Goal: Task Accomplishment & Management: Use online tool/utility

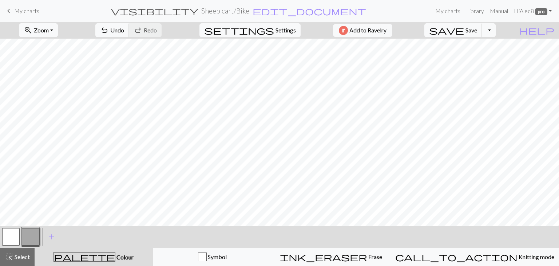
click at [21, 9] on span "My charts" at bounding box center [26, 10] width 25 height 7
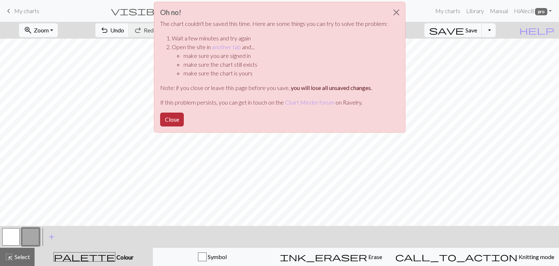
click at [176, 115] on button "Close" at bounding box center [172, 120] width 24 height 14
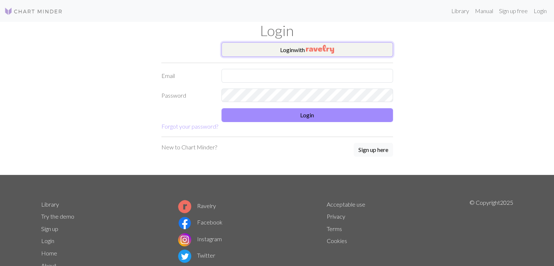
click at [316, 51] on img "button" at bounding box center [320, 49] width 28 height 9
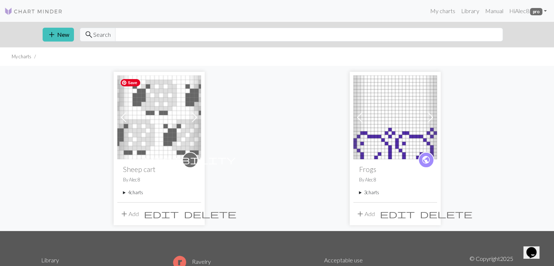
click at [151, 118] on img at bounding box center [159, 117] width 84 height 84
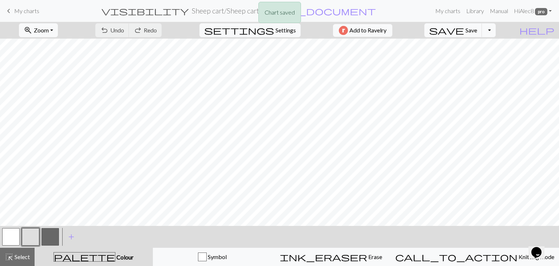
click at [22, 12] on div "Chart saved" at bounding box center [279, 14] width 559 height 29
click at [20, 12] on span "My charts" at bounding box center [26, 10] width 25 height 7
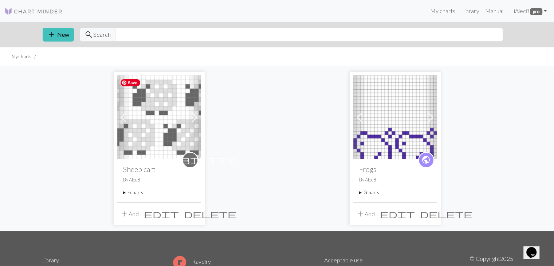
click at [172, 134] on img at bounding box center [159, 117] width 84 height 84
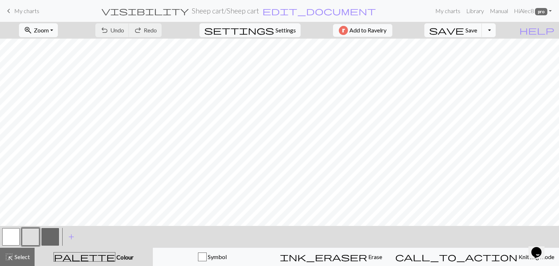
click at [496, 31] on button "Toggle Dropdown" at bounding box center [489, 30] width 14 height 14
click at [488, 46] on button "file_copy Save a copy" at bounding box center [436, 46] width 120 height 12
click at [30, 261] on button "highlight_alt Select Select" at bounding box center [17, 257] width 35 height 18
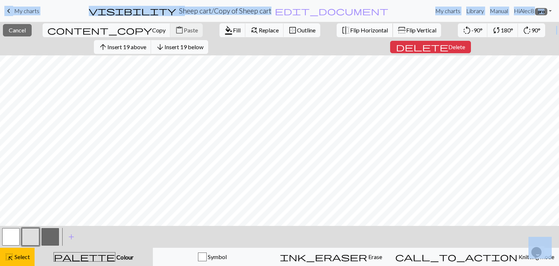
click at [350, 33] on span "Flip Horizontal" at bounding box center [369, 30] width 38 height 7
click at [24, 256] on span "Select" at bounding box center [21, 256] width 16 height 7
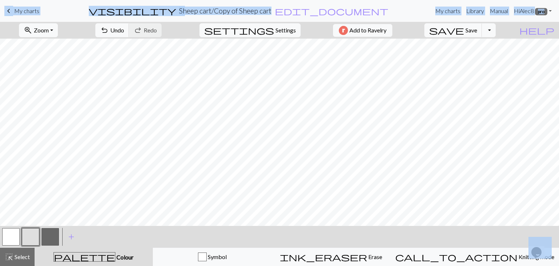
click at [258, 10] on h2 "Sheep cart / Copy of Sheep cart" at bounding box center [225, 11] width 92 height 8
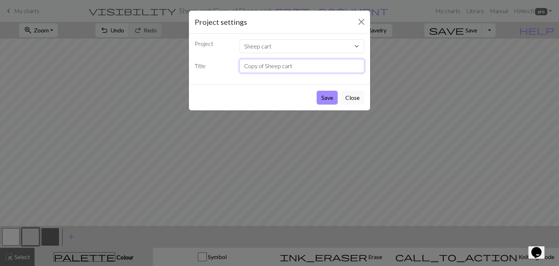
drag, startPoint x: 264, startPoint y: 66, endPoint x: 243, endPoint y: 67, distance: 21.5
click at [243, 67] on input "Copy of Sheep cart" at bounding box center [302, 66] width 125 height 14
click at [301, 68] on input "Sheep cart" at bounding box center [302, 66] width 125 height 14
type input "Sheep cart (flip)"
click at [330, 98] on button "Save" at bounding box center [327, 98] width 21 height 14
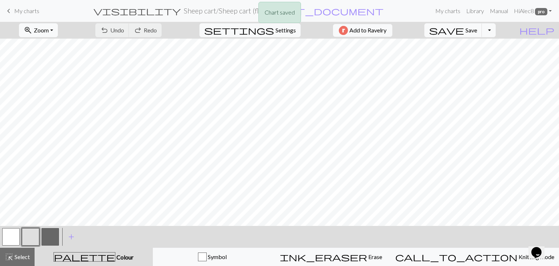
click at [34, 3] on div "Chart saved" at bounding box center [279, 14] width 559 height 29
click at [29, 12] on div "Chart saved" at bounding box center [279, 14] width 559 height 29
click at [23, 12] on span "My charts" at bounding box center [26, 10] width 25 height 7
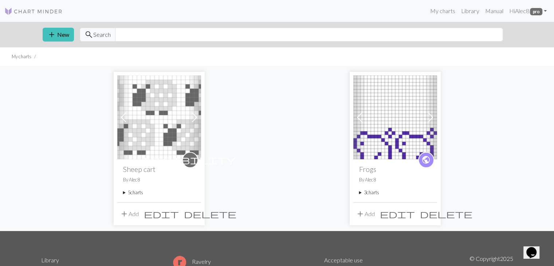
click at [200, 120] on span at bounding box center [195, 117] width 12 height 12
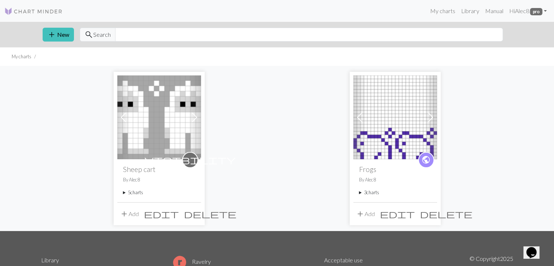
click at [197, 120] on span at bounding box center [195, 117] width 12 height 12
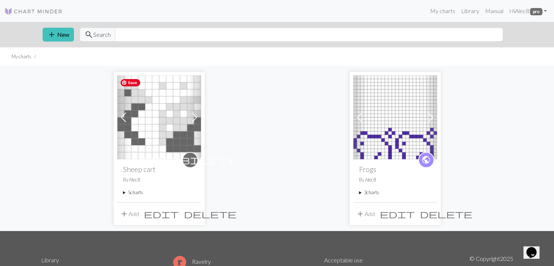
click at [159, 137] on img at bounding box center [159, 117] width 84 height 84
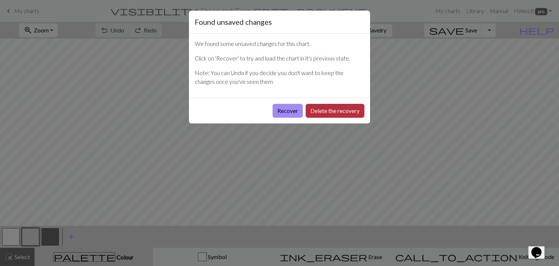
click at [328, 112] on button "Delete the recovery" at bounding box center [335, 111] width 59 height 14
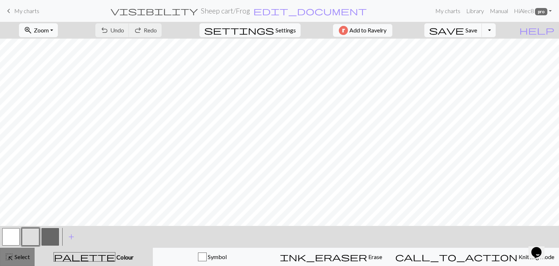
click at [22, 252] on button "highlight_alt Select Select" at bounding box center [17, 257] width 35 height 18
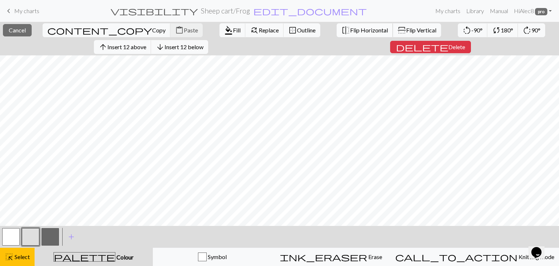
click at [350, 32] on span "Flip Horizontal" at bounding box center [369, 30] width 38 height 7
click at [19, 260] on span "Select" at bounding box center [21, 256] width 16 height 7
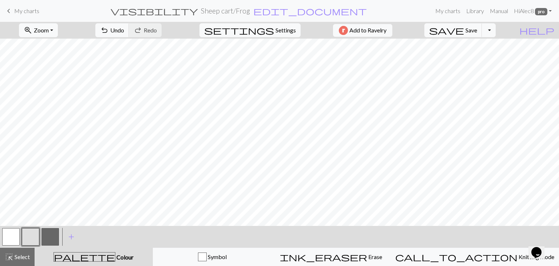
click at [21, 15] on link "keyboard_arrow_left My charts" at bounding box center [21, 11] width 35 height 12
click at [6, 8] on div "Chart saved" at bounding box center [279, 14] width 559 height 29
click at [9, 12] on span "keyboard_arrow_left" at bounding box center [8, 11] width 9 height 10
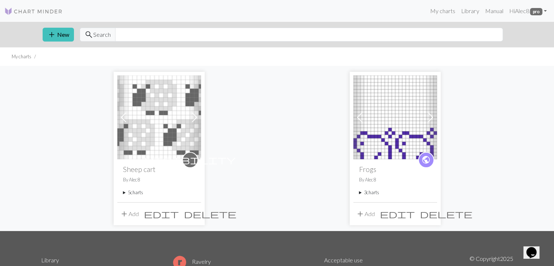
click at [191, 121] on span at bounding box center [195, 117] width 12 height 12
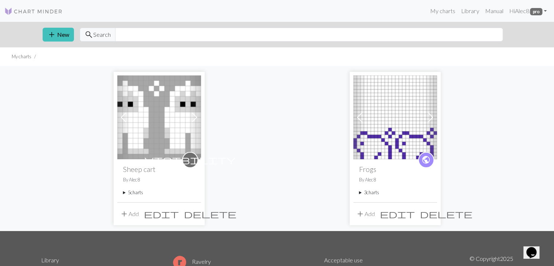
click at [191, 121] on span at bounding box center [195, 117] width 12 height 12
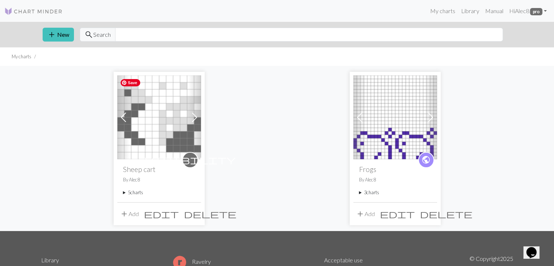
click at [160, 132] on img at bounding box center [159, 117] width 84 height 84
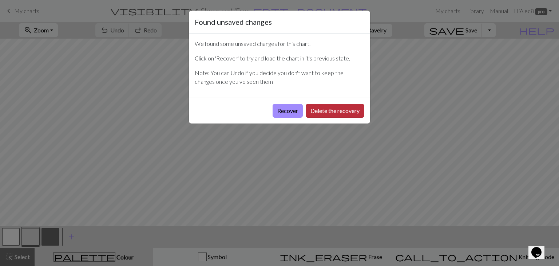
click at [339, 111] on button "Delete the recovery" at bounding box center [335, 111] width 59 height 14
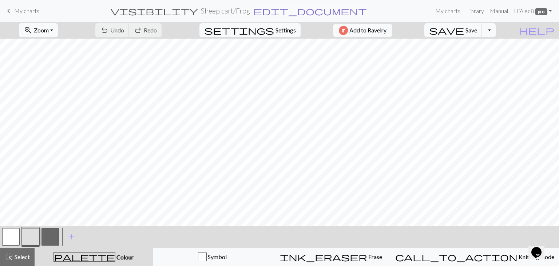
click at [270, 13] on span "edit_document" at bounding box center [310, 11] width 114 height 10
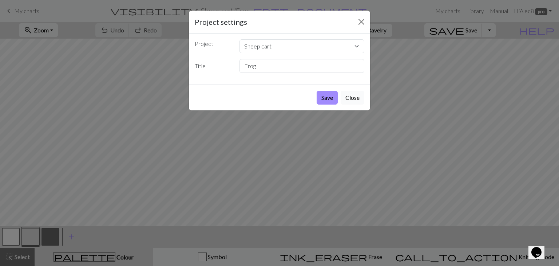
click at [351, 101] on button "Close" at bounding box center [353, 98] width 24 height 14
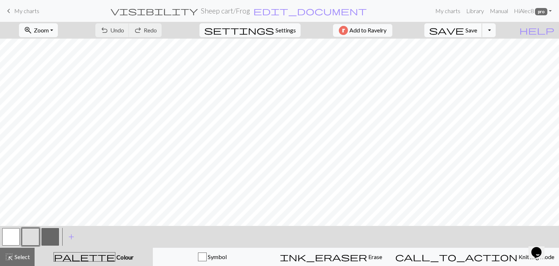
click at [483, 27] on button "save Save Save" at bounding box center [454, 30] width 58 height 14
click at [496, 31] on button "Toggle Dropdown" at bounding box center [489, 30] width 14 height 14
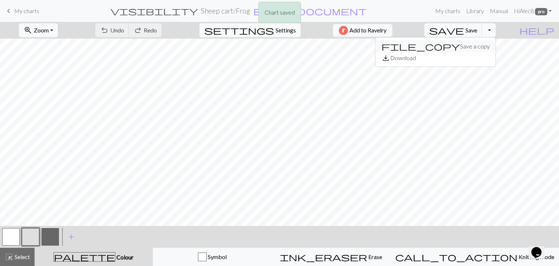
click at [492, 48] on button "file_copy Save a copy" at bounding box center [436, 46] width 120 height 12
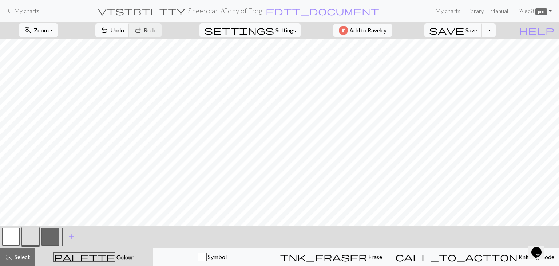
click at [259, 13] on h2 "Sheep cart / Copy of Frog" at bounding box center [225, 11] width 74 height 8
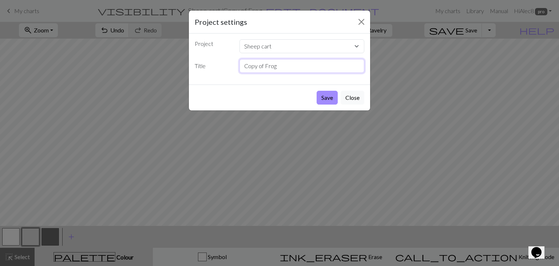
drag, startPoint x: 264, startPoint y: 67, endPoint x: 231, endPoint y: 63, distance: 33.4
click at [231, 63] on div "Title Copy of Frog" at bounding box center [279, 66] width 178 height 14
click at [263, 70] on input "Frog" at bounding box center [302, 66] width 125 height 14
type input "Frog 2"
click at [327, 99] on button "Save" at bounding box center [327, 98] width 21 height 14
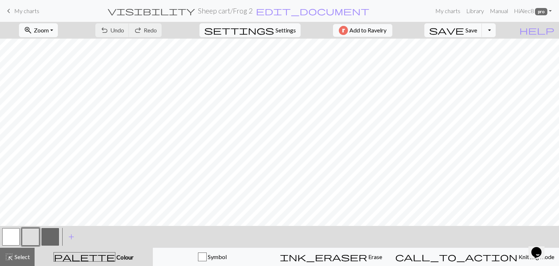
click at [7, 232] on button "button" at bounding box center [10, 236] width 17 height 17
click at [291, 29] on span "Settings" at bounding box center [286, 30] width 20 height 9
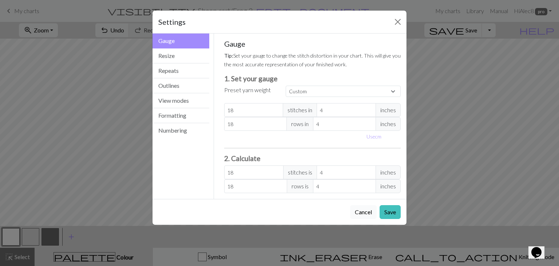
click at [353, 213] on button "Cancel" at bounding box center [363, 212] width 27 height 14
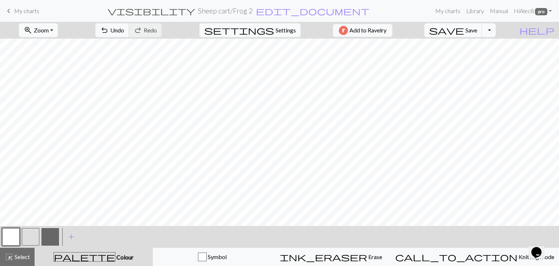
click at [29, 12] on span "My charts" at bounding box center [26, 10] width 25 height 7
click at [31, 18] on div "Chart saved" at bounding box center [279, 14] width 559 height 29
click at [28, 15] on div "Chart saved" at bounding box center [279, 14] width 559 height 29
click at [17, 12] on span "My charts" at bounding box center [26, 10] width 25 height 7
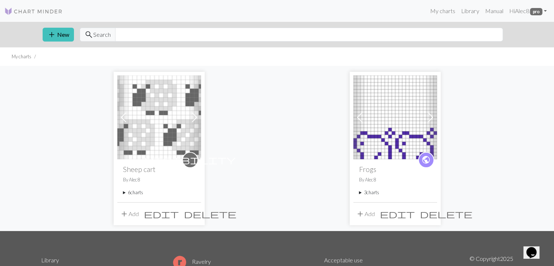
click at [131, 209] on button "add Add" at bounding box center [129, 214] width 24 height 14
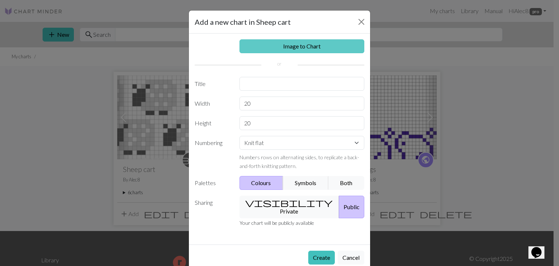
click at [305, 51] on link "Image to Chart" at bounding box center [302, 46] width 125 height 14
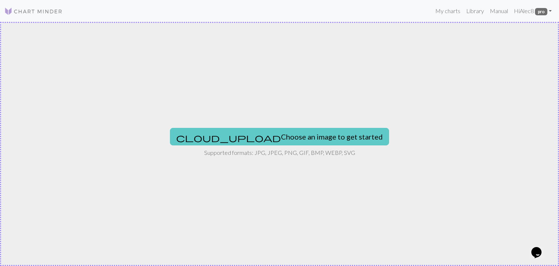
click at [281, 136] on button "cloud_upload Choose an image to get started" at bounding box center [279, 136] width 219 height 17
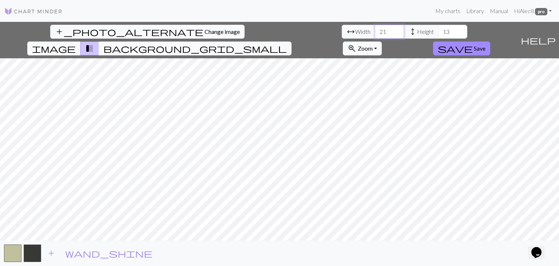
click at [375, 30] on input "21" at bounding box center [389, 32] width 29 height 14
click at [375, 30] on input "22" at bounding box center [389, 32] width 29 height 14
click at [375, 30] on input "23" at bounding box center [389, 32] width 29 height 14
click at [375, 30] on input "24" at bounding box center [389, 32] width 29 height 14
click at [375, 30] on input "25" at bounding box center [389, 32] width 29 height 14
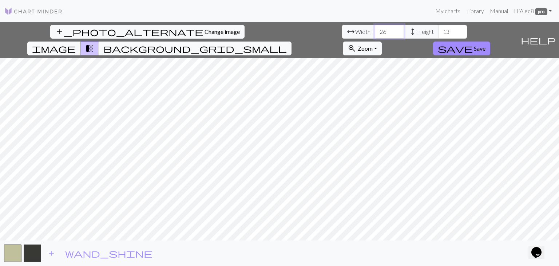
click at [375, 30] on input "26" at bounding box center [389, 32] width 29 height 14
click at [375, 30] on input "27" at bounding box center [389, 32] width 29 height 14
type input "28"
click at [375, 30] on input "28" at bounding box center [389, 32] width 29 height 14
click at [438, 30] on input "14" at bounding box center [452, 32] width 29 height 14
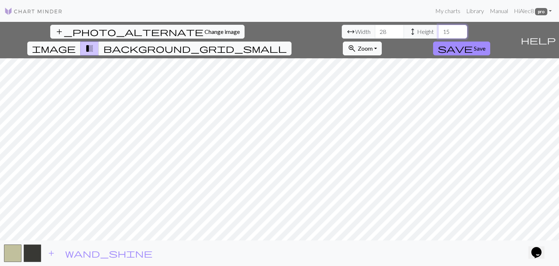
click at [438, 30] on input "15" at bounding box center [452, 32] width 29 height 14
click at [438, 30] on input "16" at bounding box center [452, 32] width 29 height 14
click at [438, 30] on input "17" at bounding box center [452, 32] width 29 height 14
click at [438, 30] on input "18" at bounding box center [452, 32] width 29 height 14
type input "19"
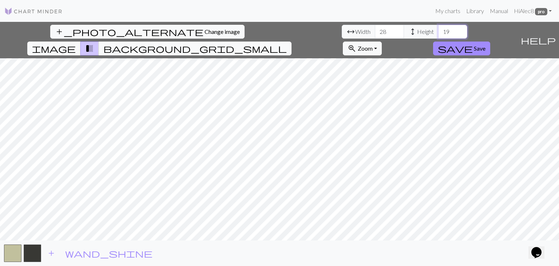
click at [438, 30] on input "19" at bounding box center [452, 32] width 29 height 14
click at [287, 43] on span "background_grid_small" at bounding box center [195, 48] width 184 height 10
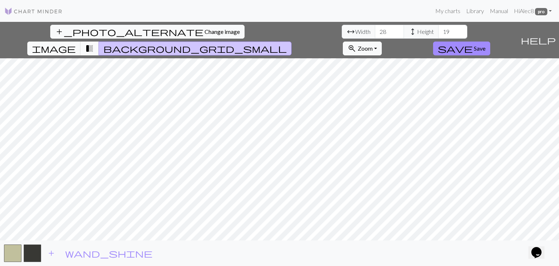
click at [94, 43] on span "transition_fade" at bounding box center [89, 48] width 9 height 10
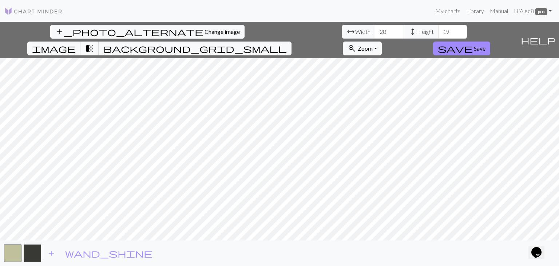
click at [94, 43] on span "transition_fade" at bounding box center [89, 48] width 9 height 10
click at [287, 43] on span "background_grid_small" at bounding box center [195, 48] width 184 height 10
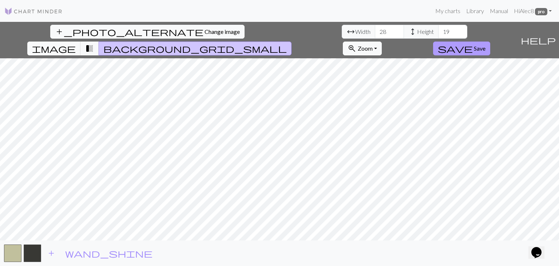
click at [486, 45] on span "Save" at bounding box center [480, 48] width 12 height 7
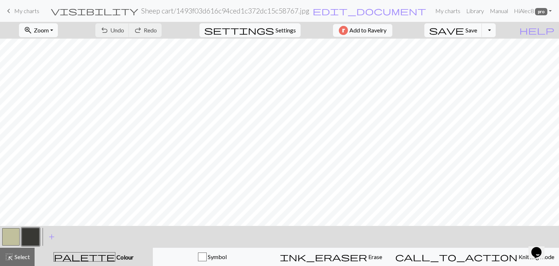
click at [14, 235] on button "button" at bounding box center [10, 236] width 17 height 17
click at [10, 235] on button "button" at bounding box center [10, 236] width 17 height 17
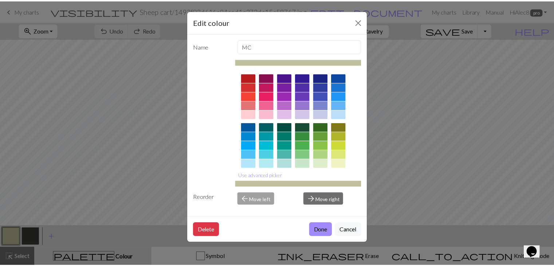
scroll to position [105, 0]
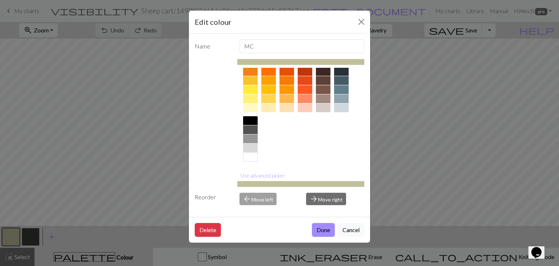
click at [252, 156] on div at bounding box center [250, 157] width 15 height 9
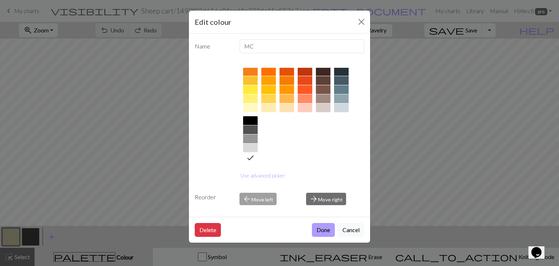
click at [326, 231] on button "Done" at bounding box center [323, 230] width 23 height 14
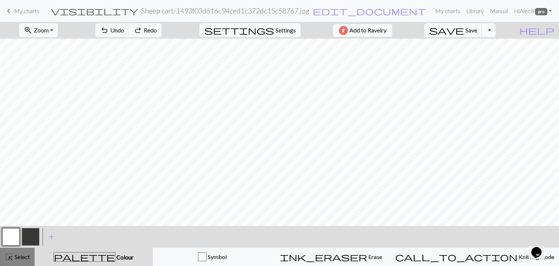
click at [17, 255] on span "Select" at bounding box center [21, 256] width 16 height 7
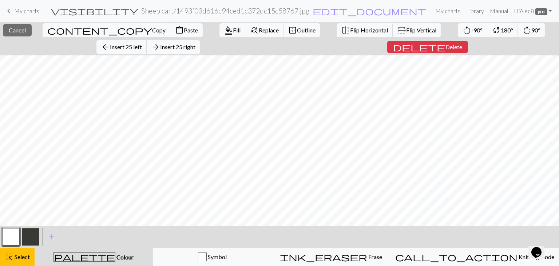
click at [70, 15] on form "visibility Sheep cart / 1493f03d616c94ced1c372dc15c58767.jpg edit_document Edit…" at bounding box center [238, 11] width 387 height 14
click at [20, 255] on span "Select" at bounding box center [21, 256] width 16 height 7
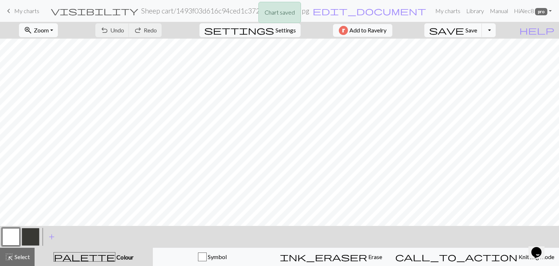
click at [24, 13] on div "Chart saved" at bounding box center [279, 14] width 559 height 29
click at [7, 11] on span "keyboard_arrow_left" at bounding box center [8, 11] width 9 height 10
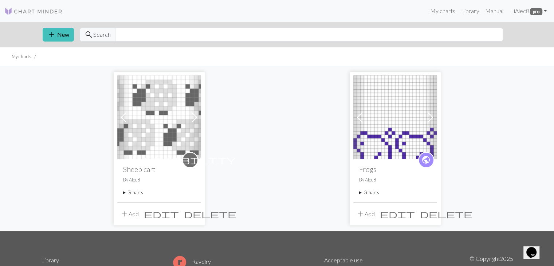
click at [191, 117] on span at bounding box center [195, 117] width 12 height 12
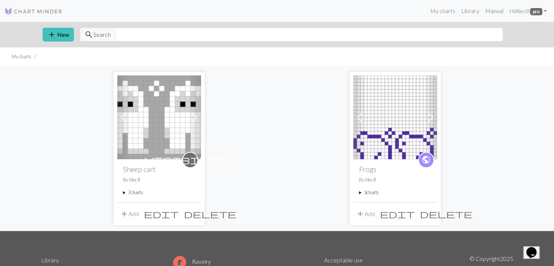
click at [191, 117] on span at bounding box center [195, 117] width 12 height 12
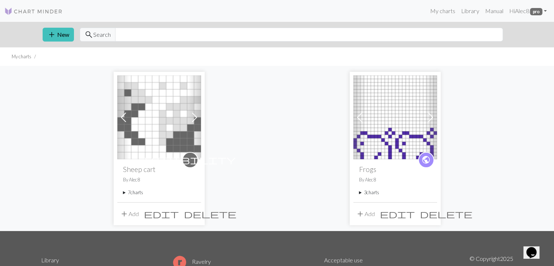
click at [191, 117] on span at bounding box center [195, 117] width 12 height 12
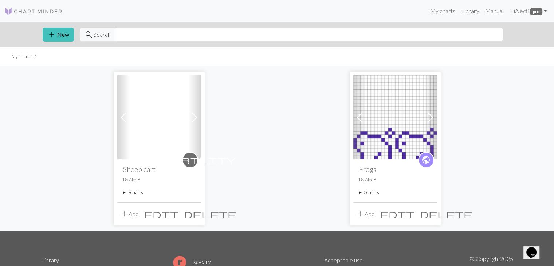
click at [191, 117] on span at bounding box center [195, 117] width 12 height 12
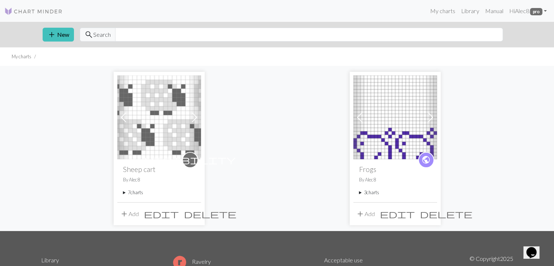
click at [191, 117] on span at bounding box center [195, 117] width 12 height 12
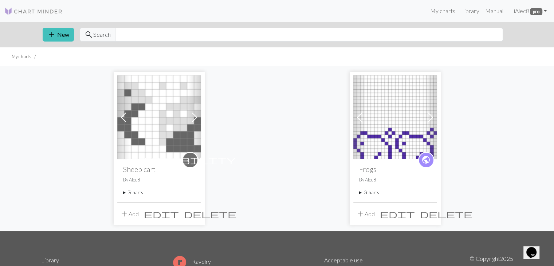
click at [135, 196] on div "visibility Sheep cart By Alec8 7 charts Sheep cart delete Bigfoot delete Frog d…" at bounding box center [159, 180] width 84 height 43
click at [133, 193] on summary "7 charts" at bounding box center [159, 192] width 72 height 7
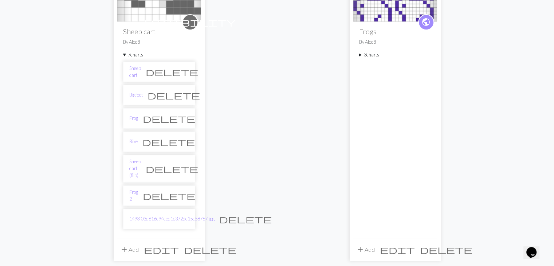
scroll to position [138, 0]
click at [138, 188] on link "Frog 2" at bounding box center [133, 195] width 9 height 14
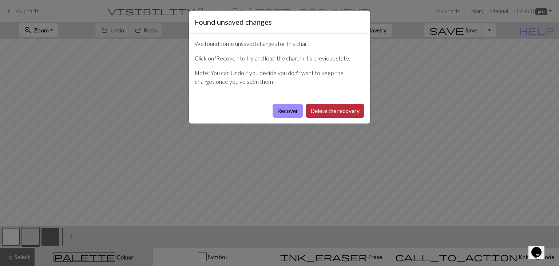
click at [343, 110] on button "Delete the recovery" at bounding box center [335, 111] width 59 height 14
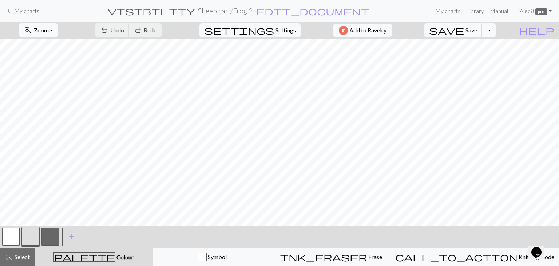
click at [30, 11] on span "My charts" at bounding box center [26, 10] width 25 height 7
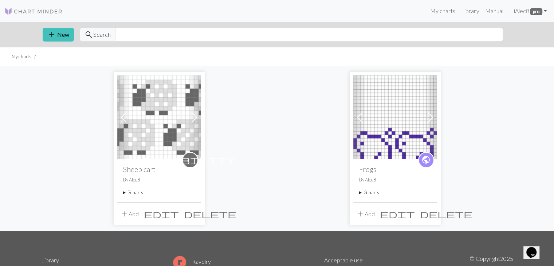
click at [130, 193] on summary "7 charts" at bounding box center [159, 192] width 72 height 7
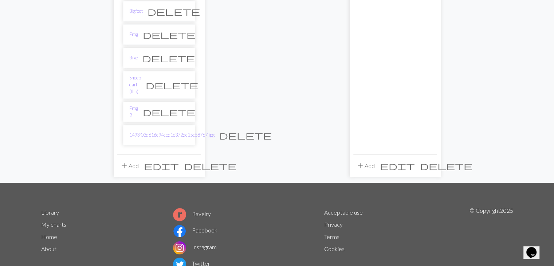
scroll to position [242, 0]
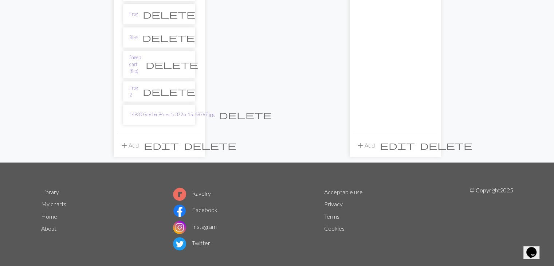
click at [153, 111] on link "1493f03d616c94ced1c372dc15c58767.jpg" at bounding box center [171, 114] width 85 height 7
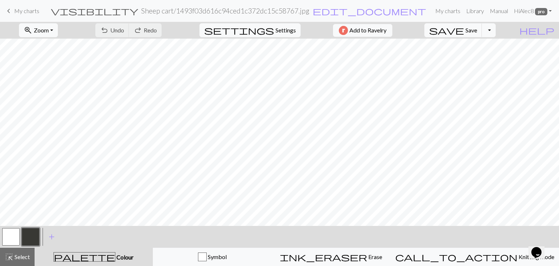
click at [262, 9] on h2 "Sheep cart / 1493f03d616c94ced1c372dc15c58767.jpg" at bounding box center [225, 11] width 168 height 8
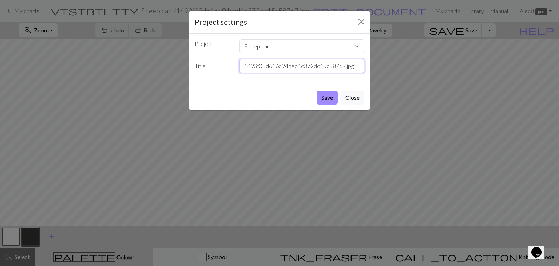
click at [266, 60] on input "1493f03d616c94ced1c372dc15c58767.jpg" at bounding box center [302, 66] width 125 height 14
type input "Cow"
click at [326, 94] on button "Save" at bounding box center [327, 98] width 21 height 14
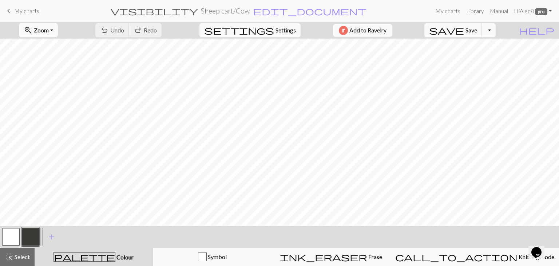
click at [269, 29] on span "settings" at bounding box center [239, 30] width 70 height 10
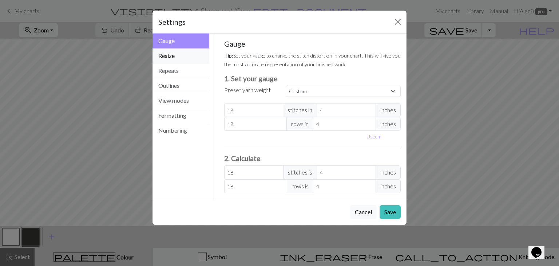
click at [188, 52] on button "Resize" at bounding box center [181, 55] width 57 height 15
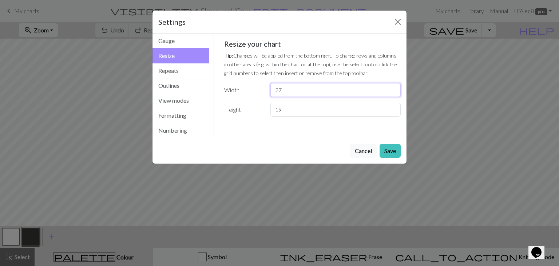
click at [394, 93] on input "27" at bounding box center [336, 90] width 130 height 14
type input "26"
click at [394, 93] on input "26" at bounding box center [336, 90] width 130 height 14
click at [393, 153] on button "Save" at bounding box center [390, 151] width 21 height 14
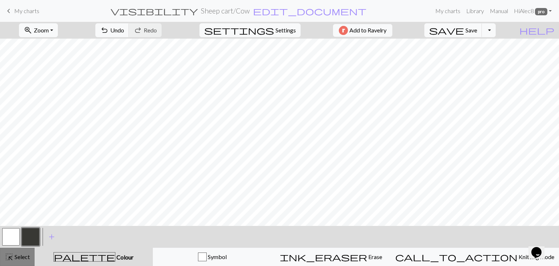
click at [22, 252] on div "highlight_alt Select Select" at bounding box center [17, 256] width 25 height 9
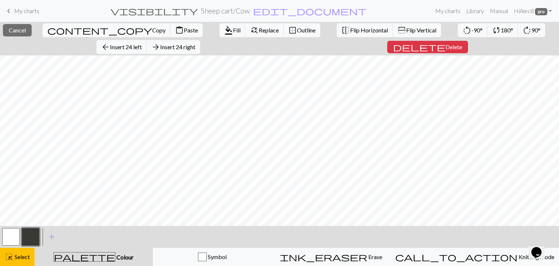
click at [9, 236] on button "button" at bounding box center [10, 236] width 17 height 17
click at [21, 257] on span "Select" at bounding box center [21, 256] width 16 height 7
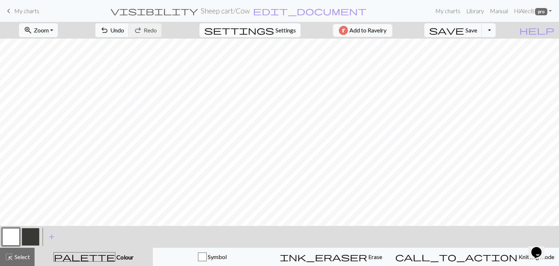
click at [269, 26] on span "settings" at bounding box center [239, 30] width 70 height 10
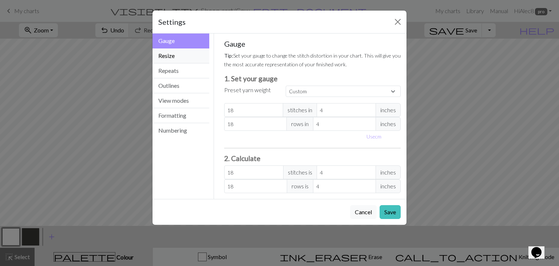
click at [188, 56] on button "Resize" at bounding box center [181, 55] width 57 height 15
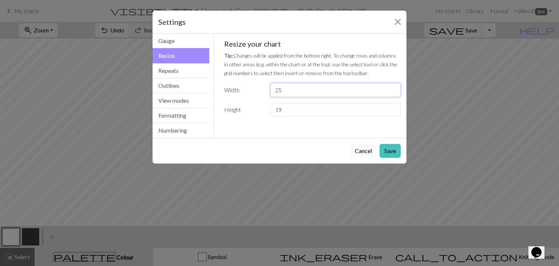
click at [393, 93] on input "25" at bounding box center [336, 90] width 130 height 14
type input "24"
click at [393, 93] on input "24" at bounding box center [336, 90] width 130 height 14
click at [391, 150] on button "Save" at bounding box center [390, 151] width 21 height 14
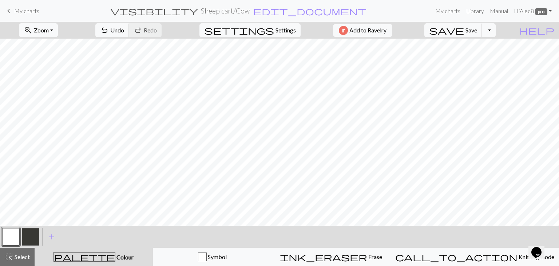
click at [13, 239] on button "button" at bounding box center [10, 236] width 17 height 17
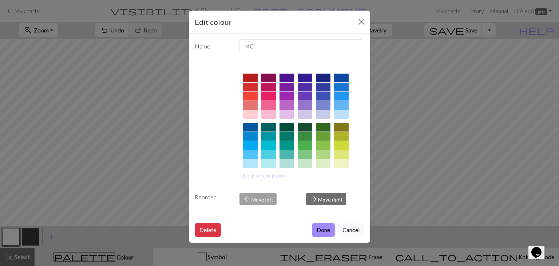
click at [351, 233] on button "Cancel" at bounding box center [351, 230] width 27 height 14
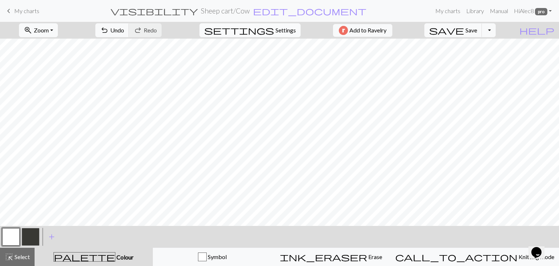
click at [280, 34] on span "Settings" at bounding box center [286, 30] width 20 height 9
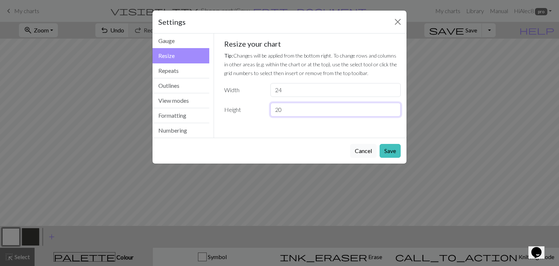
type input "20"
click at [394, 107] on input "20" at bounding box center [336, 110] width 130 height 14
click at [392, 155] on button "Save" at bounding box center [390, 151] width 21 height 14
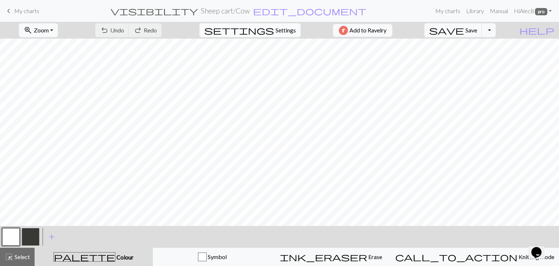
click at [268, 32] on span "settings" at bounding box center [239, 30] width 70 height 10
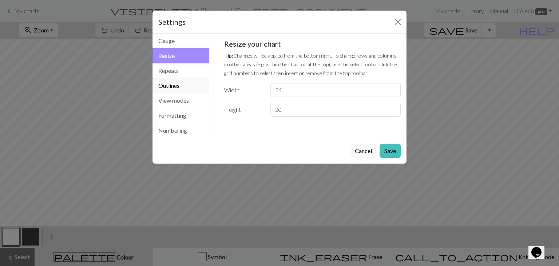
click at [188, 84] on button "Outlines" at bounding box center [181, 85] width 57 height 15
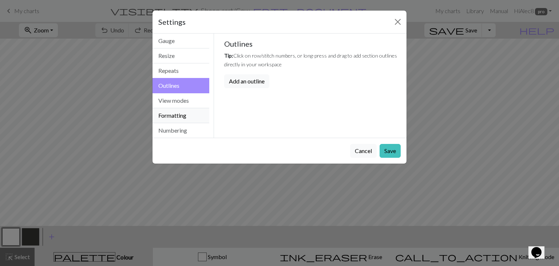
click at [184, 117] on button "Formatting" at bounding box center [181, 115] width 57 height 15
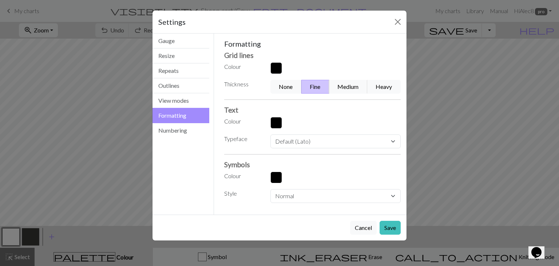
click at [274, 68] on button "button" at bounding box center [277, 68] width 12 height 12
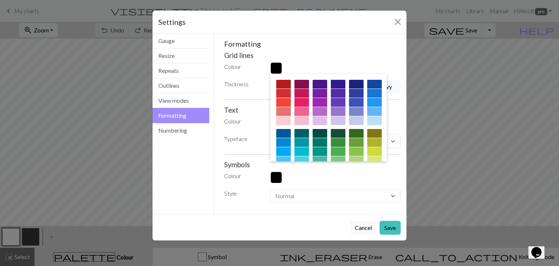
scroll to position [117, 0]
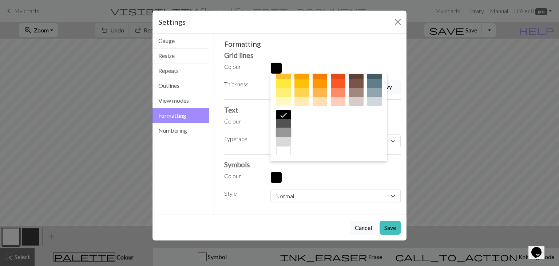
click at [291, 134] on div at bounding box center [283, 132] width 15 height 9
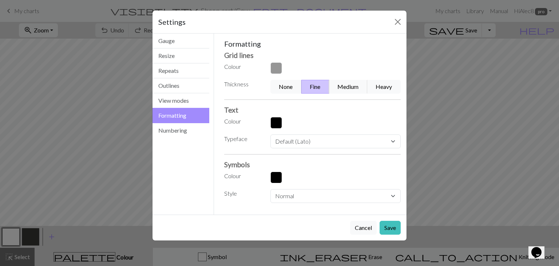
click at [276, 127] on button "button" at bounding box center [277, 123] width 12 height 12
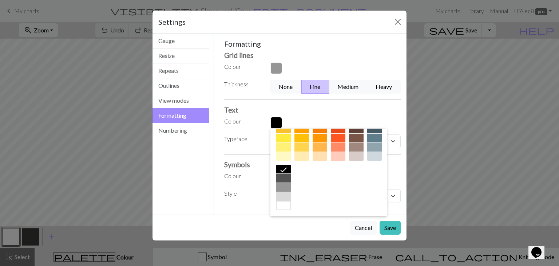
click at [291, 189] on div at bounding box center [283, 187] width 15 height 9
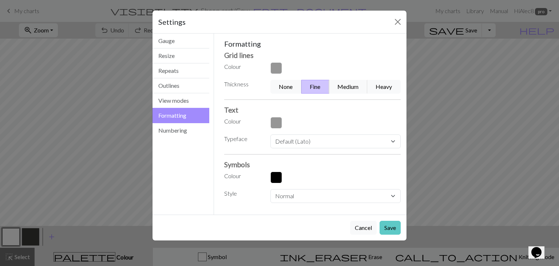
click at [391, 229] on button "Save" at bounding box center [390, 228] width 21 height 14
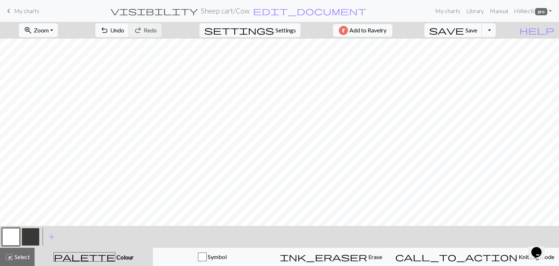
click at [28, 242] on button "button" at bounding box center [30, 236] width 17 height 17
click at [30, 235] on button "button" at bounding box center [30, 236] width 17 height 17
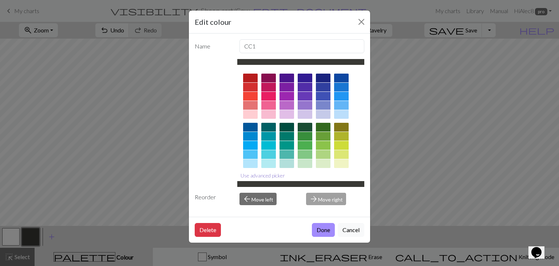
click at [247, 174] on button "Use advanced picker" at bounding box center [262, 175] width 51 height 11
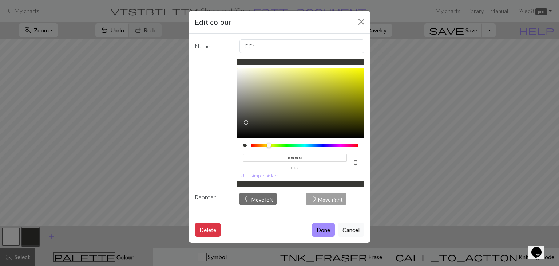
click at [310, 154] on input "#383834" at bounding box center [295, 158] width 104 height 8
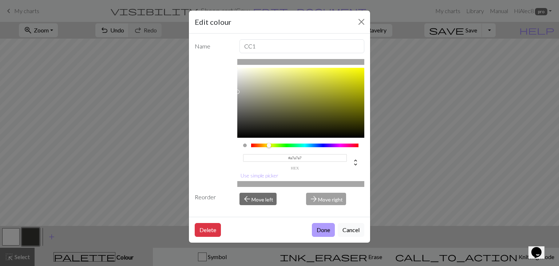
type input "#A7A7A7"
click at [317, 231] on button "Done" at bounding box center [323, 230] width 23 height 14
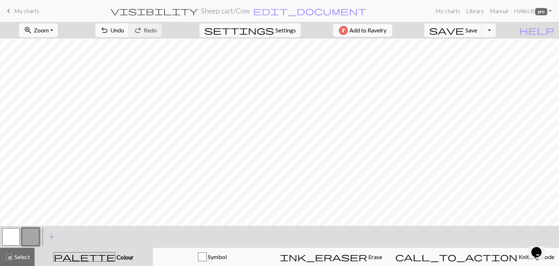
click at [29, 230] on button "button" at bounding box center [30, 236] width 17 height 17
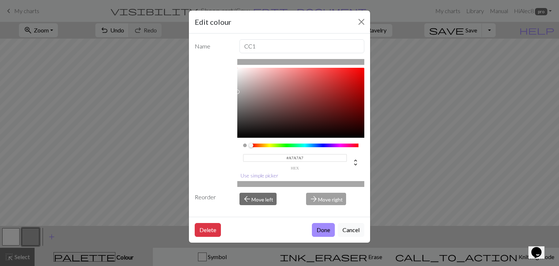
click at [274, 177] on button "Use simple picker" at bounding box center [259, 175] width 44 height 11
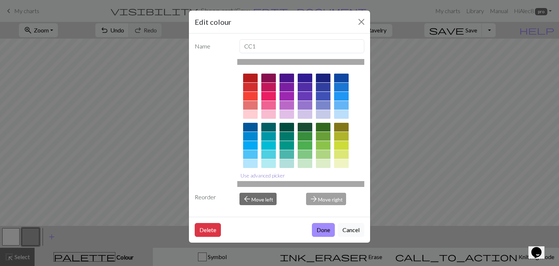
click at [279, 175] on button "Use advanced picker" at bounding box center [262, 175] width 51 height 11
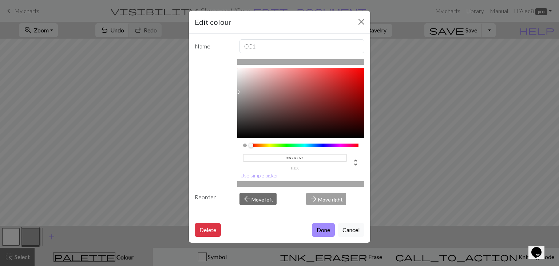
drag, startPoint x: 307, startPoint y: 155, endPoint x: 282, endPoint y: 160, distance: 25.0
click at [282, 160] on div "#A7A7A7 hex" at bounding box center [295, 161] width 104 height 17
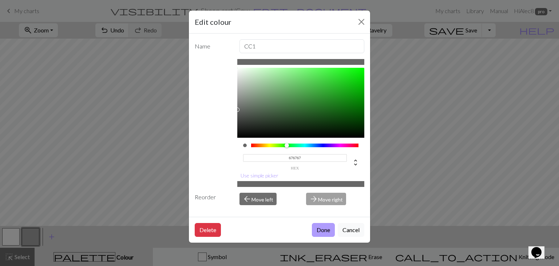
type input "#676767"
click at [325, 228] on button "Done" at bounding box center [323, 230] width 23 height 14
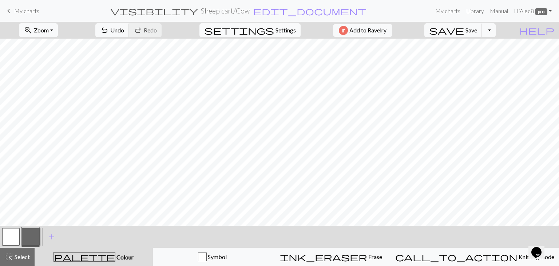
click at [276, 34] on span "Settings" at bounding box center [286, 30] width 20 height 9
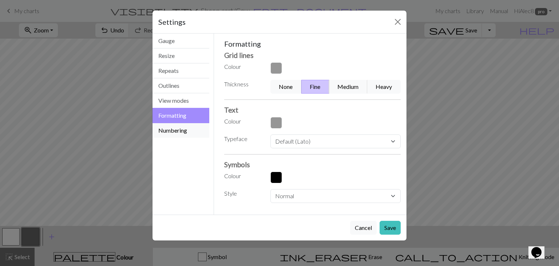
click at [183, 130] on button "Numbering" at bounding box center [181, 130] width 57 height 15
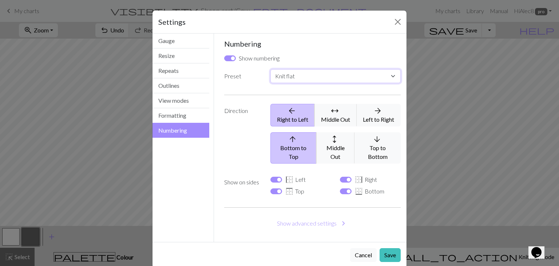
click at [300, 79] on select "Custom Knit flat Knit in the round Lace knitting Cross stitch" at bounding box center [336, 76] width 130 height 14
select select "round"
click at [271, 69] on select "Custom Knit flat Knit in the round Lace knitting Cross stitch" at bounding box center [336, 76] width 130 height 14
checkbox input "false"
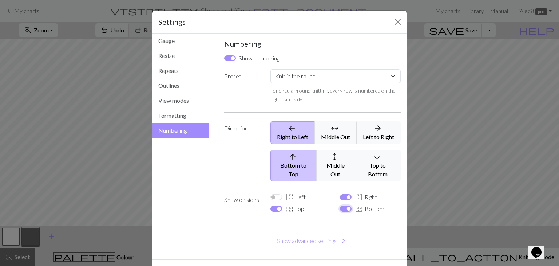
click at [345, 206] on input "border_bottom Bottom" at bounding box center [346, 209] width 12 height 6
checkbox input "false"
select select
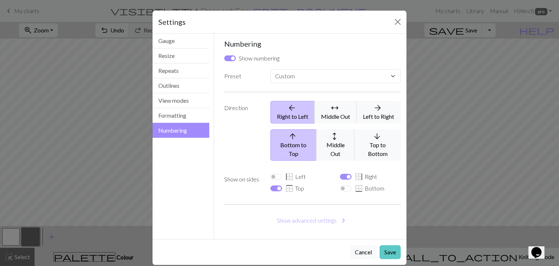
click at [394, 247] on button "Save" at bounding box center [390, 252] width 21 height 14
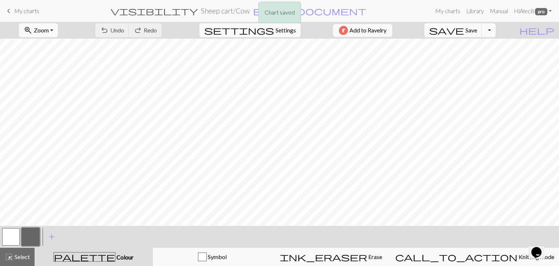
click at [21, 18] on div "Chart saved" at bounding box center [279, 14] width 559 height 29
click at [12, 12] on div "Chart saved" at bounding box center [279, 14] width 559 height 29
click at [7, 10] on span "keyboard_arrow_left" at bounding box center [8, 11] width 9 height 10
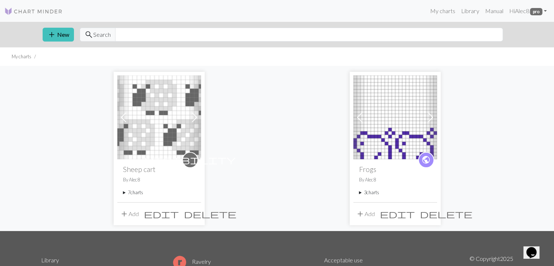
click at [192, 122] on span at bounding box center [195, 117] width 12 height 12
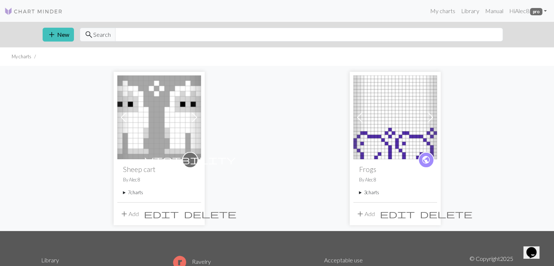
click at [137, 190] on summary "7 charts" at bounding box center [159, 192] width 72 height 7
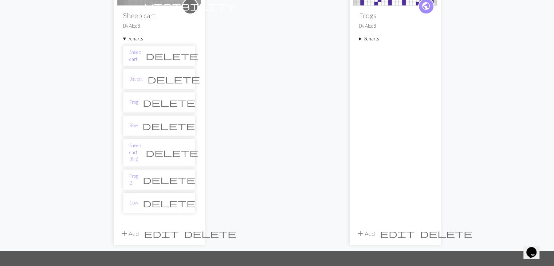
scroll to position [154, 0]
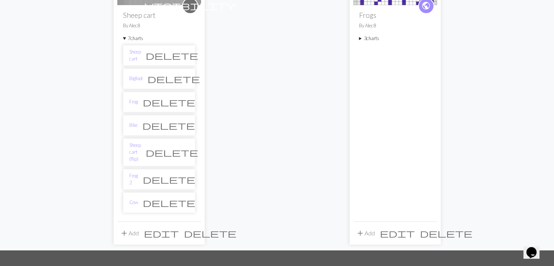
click at [137, 178] on li "Frog 2 delete" at bounding box center [159, 179] width 72 height 20
click at [137, 177] on li "Frog 2 delete" at bounding box center [159, 179] width 72 height 20
click at [137, 172] on link "Frog 2" at bounding box center [133, 179] width 9 height 14
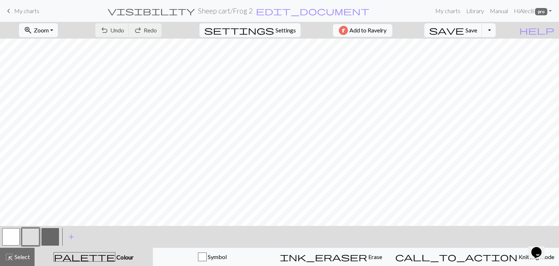
click at [17, 13] on span "My charts" at bounding box center [26, 10] width 25 height 7
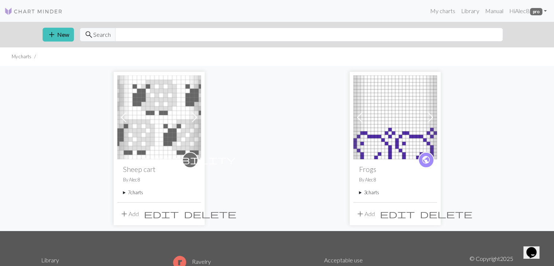
click at [134, 214] on button "add Add" at bounding box center [129, 214] width 24 height 14
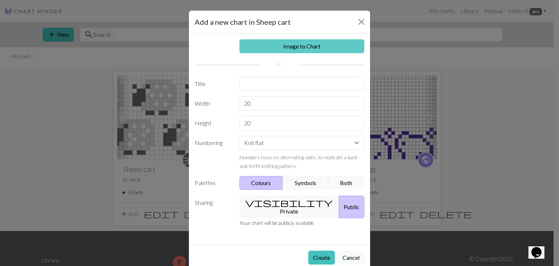
click at [312, 47] on link "Image to Chart" at bounding box center [302, 46] width 125 height 14
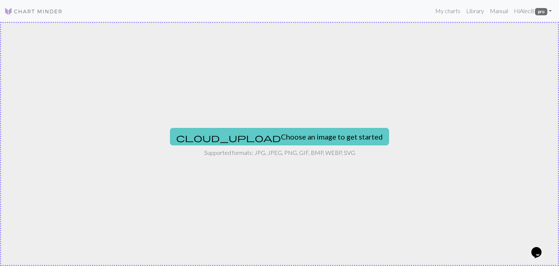
click at [285, 131] on button "cloud_upload Choose an image to get started" at bounding box center [279, 136] width 219 height 17
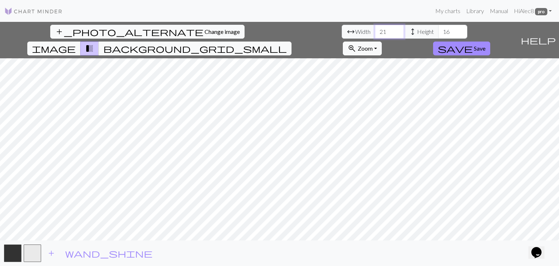
click at [375, 28] on input "21" at bounding box center [389, 32] width 29 height 14
click at [400, 245] on div "add_photo_alternate Change image arrow_range Width 21 height Height 16 image tr…" at bounding box center [279, 144] width 559 height 244
click at [375, 29] on input "22" at bounding box center [389, 32] width 29 height 14
click at [375, 33] on input "21" at bounding box center [389, 32] width 29 height 14
click at [375, 33] on input "20" at bounding box center [389, 32] width 29 height 14
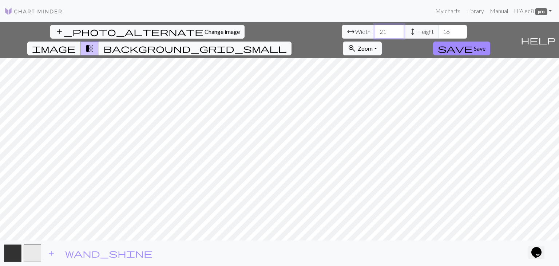
click at [375, 28] on input "21" at bounding box center [389, 32] width 29 height 14
type input "22"
click at [375, 30] on input "22" at bounding box center [389, 32] width 29 height 14
type input "15"
click at [438, 35] on input "15" at bounding box center [452, 32] width 29 height 14
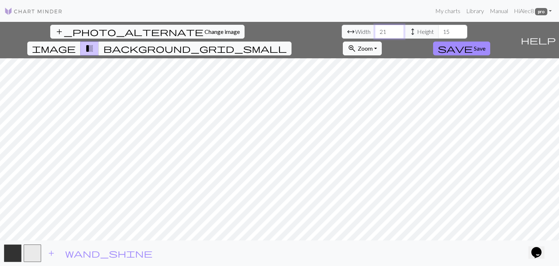
click at [375, 35] on input "21" at bounding box center [389, 32] width 29 height 14
click at [375, 35] on input "20" at bounding box center [389, 32] width 29 height 14
click at [375, 35] on input "19" at bounding box center [389, 32] width 29 height 14
type input "18"
click at [375, 35] on input "18" at bounding box center [389, 32] width 29 height 14
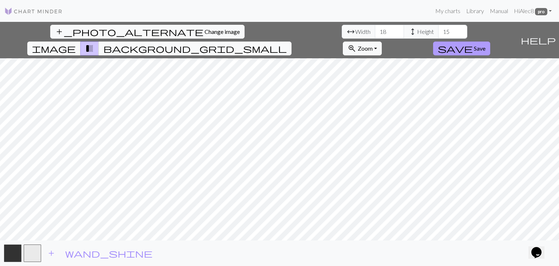
click at [486, 45] on span "Save" at bounding box center [480, 48] width 12 height 7
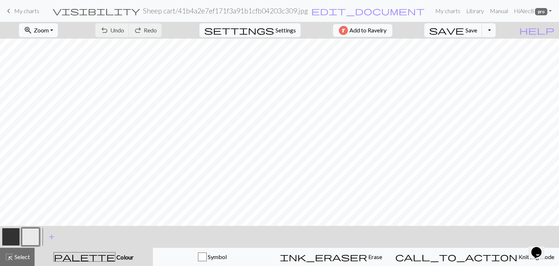
click at [7, 234] on button "button" at bounding box center [10, 236] width 17 height 17
click at [10, 235] on button "button" at bounding box center [10, 236] width 17 height 17
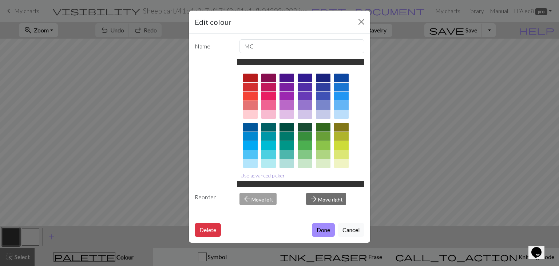
click at [267, 177] on button "Use advanced picker" at bounding box center [262, 175] width 51 height 11
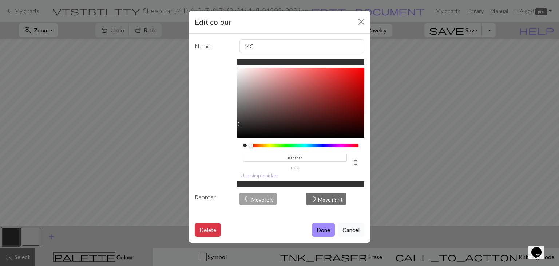
click at [305, 156] on input "#323232" at bounding box center [295, 158] width 104 height 8
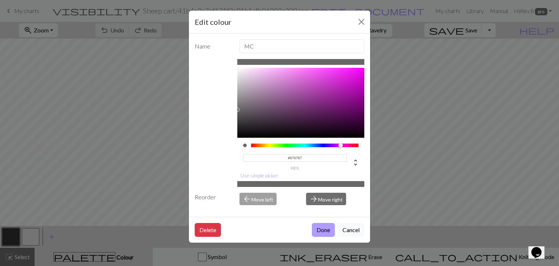
type input "#676767"
click at [326, 235] on button "Done" at bounding box center [323, 230] width 23 height 14
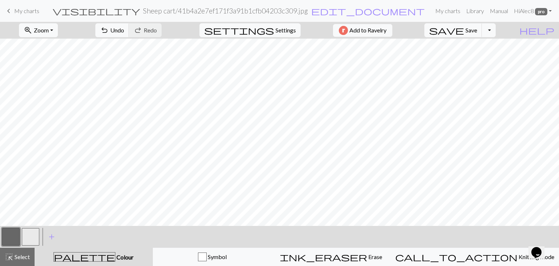
click at [30, 238] on button "button" at bounding box center [30, 236] width 17 height 17
click at [34, 236] on button "button" at bounding box center [30, 236] width 17 height 17
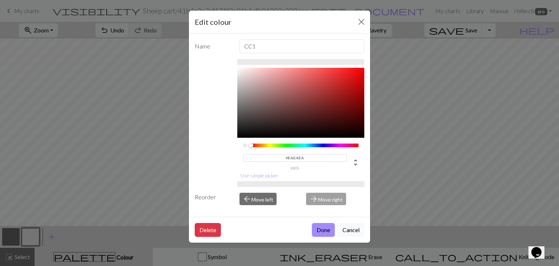
scroll to position [2, 0]
click at [271, 178] on button "Use simple picker" at bounding box center [259, 175] width 44 height 11
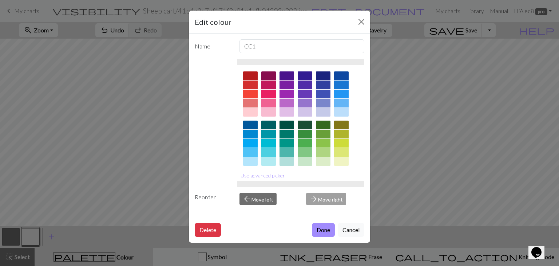
scroll to position [105, 0]
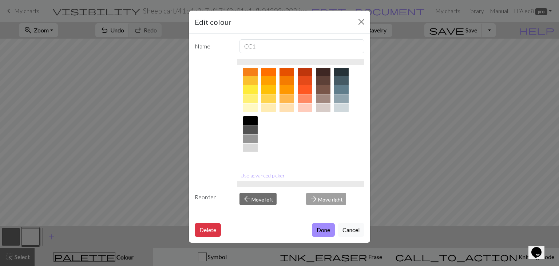
click at [251, 158] on div at bounding box center [250, 157] width 15 height 9
click at [318, 229] on button "Done" at bounding box center [323, 230] width 23 height 14
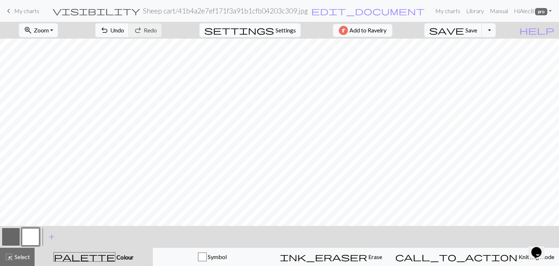
click at [282, 31] on span "Settings" at bounding box center [286, 30] width 20 height 9
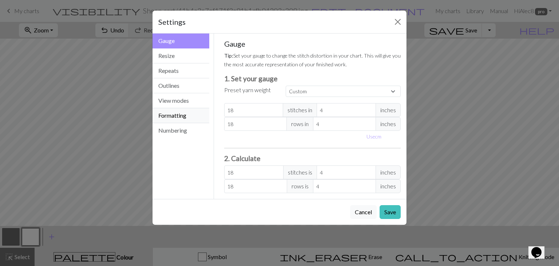
click at [179, 121] on button "Formatting" at bounding box center [181, 115] width 57 height 15
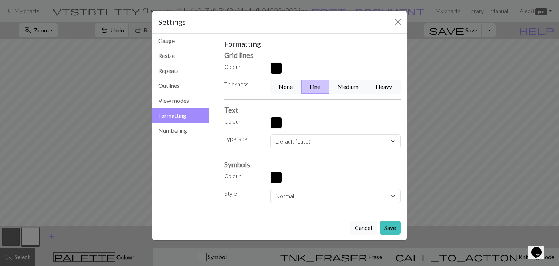
click at [275, 66] on button "button" at bounding box center [277, 68] width 12 height 12
click at [275, 65] on button "button" at bounding box center [277, 68] width 12 height 12
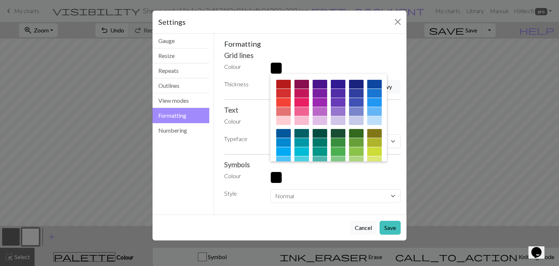
scroll to position [117, 0]
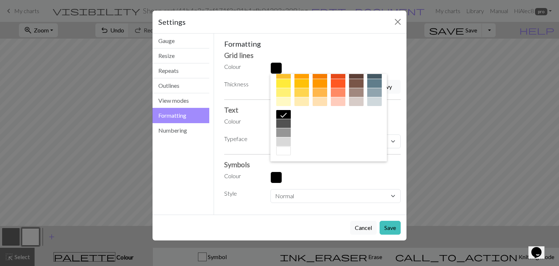
click at [291, 132] on div at bounding box center [283, 132] width 15 height 9
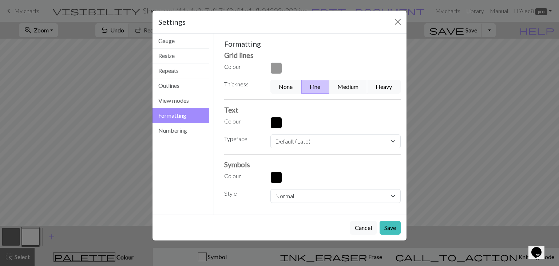
click at [275, 119] on button "button" at bounding box center [277, 123] width 12 height 12
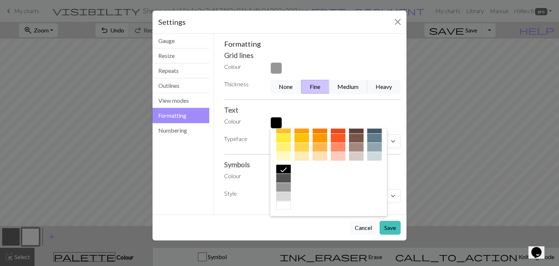
click at [291, 187] on div at bounding box center [283, 187] width 15 height 9
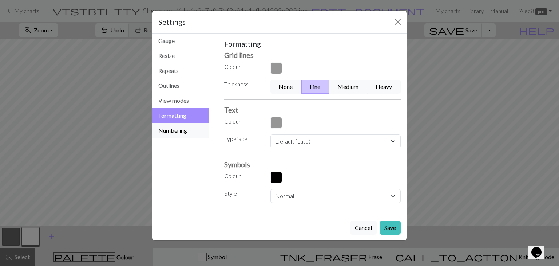
click at [194, 134] on button "Numbering" at bounding box center [181, 130] width 57 height 15
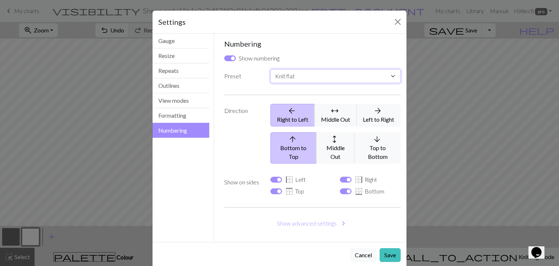
click at [297, 80] on select "Custom Knit flat Knit in the round Lace knitting Cross stitch" at bounding box center [336, 76] width 130 height 14
select select "round"
click at [271, 69] on select "Custom Knit flat Knit in the round Lace knitting Cross stitch" at bounding box center [336, 76] width 130 height 14
checkbox input "false"
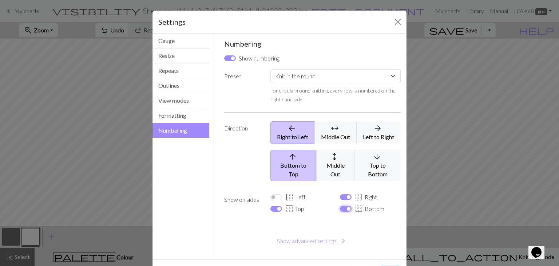
click at [344, 206] on input "border_bottom Bottom" at bounding box center [346, 209] width 12 height 6
checkbox input "false"
select select
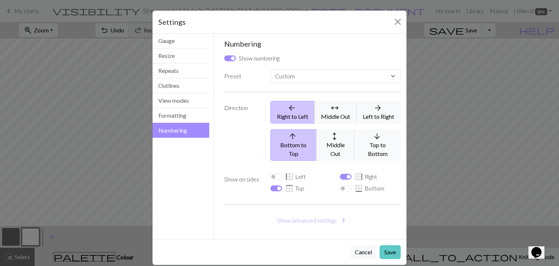
click at [390, 246] on button "Save" at bounding box center [390, 252] width 21 height 14
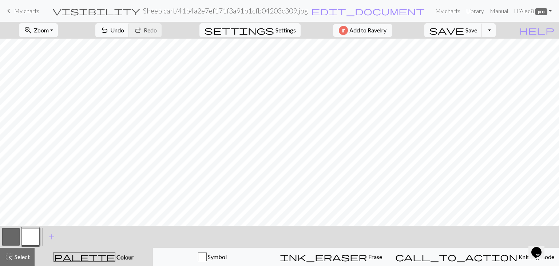
click at [14, 233] on button "button" at bounding box center [10, 236] width 17 height 17
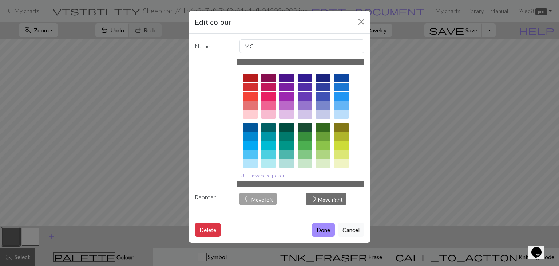
click at [256, 177] on button "Use advanced picker" at bounding box center [262, 175] width 51 height 11
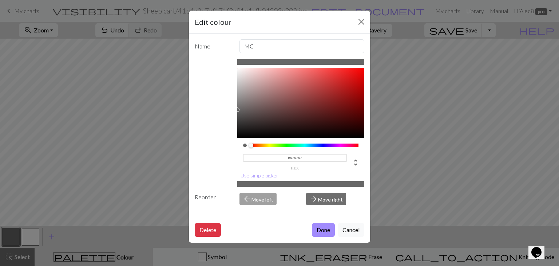
click at [309, 155] on input "#676767" at bounding box center [295, 158] width 104 height 8
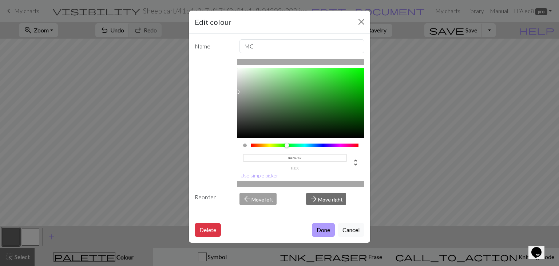
type input "#A7A7A7"
click at [322, 232] on button "Done" at bounding box center [323, 230] width 23 height 14
